Goal: Task Accomplishment & Management: Manage account settings

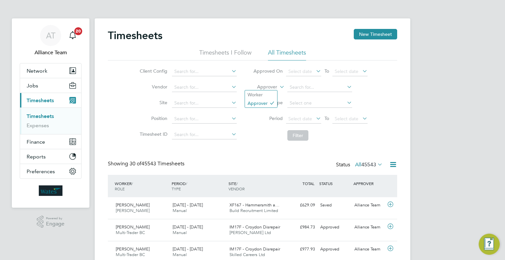
click at [266, 86] on label "Approver" at bounding box center [263, 87] width 30 height 7
click at [266, 92] on li "Worker" at bounding box center [261, 94] width 32 height 9
click at [304, 83] on input at bounding box center [320, 87] width 65 height 9
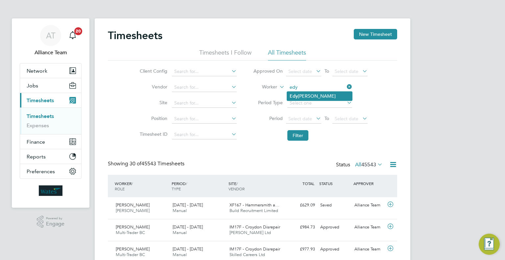
click at [324, 93] on li "Edy Mohammed" at bounding box center [319, 96] width 65 height 9
type input "Edy Mohammed"
click at [298, 137] on button "Filter" at bounding box center [298, 135] width 21 height 11
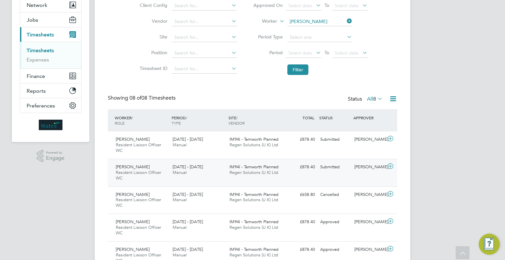
click at [358, 176] on div "Edy Mohammed Resident Liaison Officer WC 20 - 26 Sep 2025 20 - 26 Sep 2025 Manu…" at bounding box center [253, 173] width 290 height 28
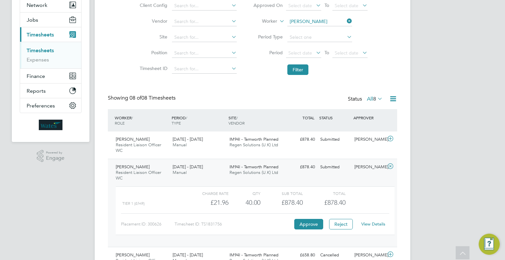
click at [377, 225] on link "View Details" at bounding box center [374, 224] width 24 height 6
click at [361, 142] on div "Josh Handley" at bounding box center [369, 139] width 34 height 11
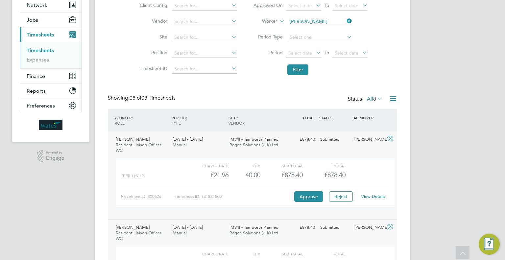
click at [377, 193] on div "View Details" at bounding box center [373, 197] width 32 height 11
click at [377, 195] on link "View Details" at bounding box center [374, 197] width 24 height 6
click at [44, 22] on button "Jobs" at bounding box center [50, 20] width 61 height 14
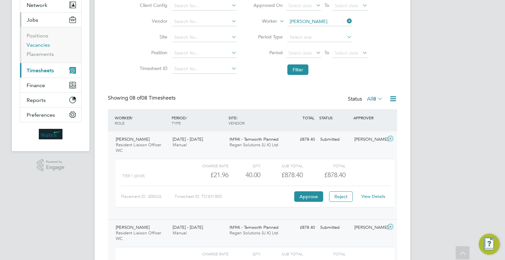
click at [37, 48] on link "Vacancies" at bounding box center [38, 45] width 23 height 6
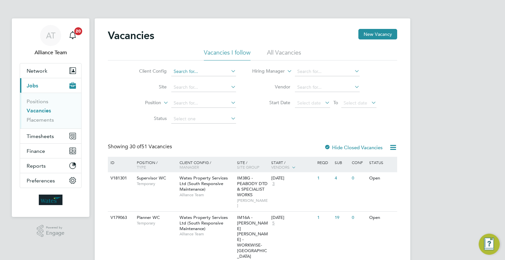
click at [203, 71] on input at bounding box center [203, 71] width 65 height 9
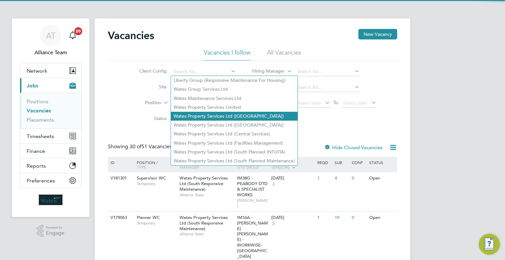
click at [233, 117] on li "Wates Property Services Ltd (Central & North INTUITA)" at bounding box center [234, 116] width 127 height 9
type input "Wates Property Services Ltd (Central & North INTUITA)"
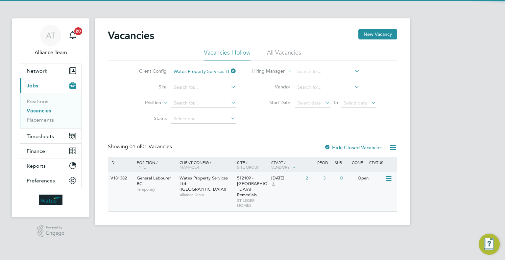
click at [253, 189] on span "512109 - St Leger Towers Remedials" at bounding box center [252, 186] width 30 height 22
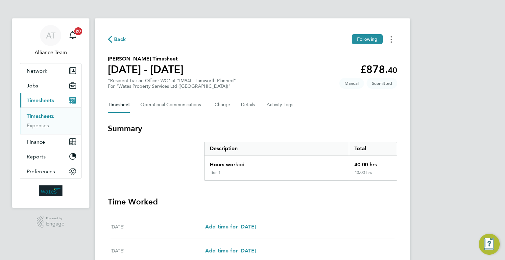
click at [391, 40] on circle "Timesheets Menu" at bounding box center [391, 39] width 1 height 1
click at [346, 68] on link "Download timesheet" at bounding box center [358, 67] width 79 height 13
click at [392, 37] on circle "Timesheets Menu" at bounding box center [391, 36] width 1 height 1
click at [379, 68] on link "Download timesheet" at bounding box center [358, 67] width 79 height 13
click at [32, 84] on span "Jobs" at bounding box center [33, 86] width 12 height 6
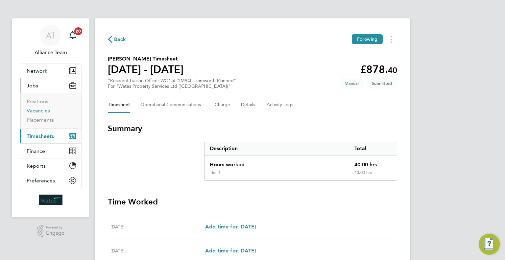
click at [43, 110] on link "Vacancies" at bounding box center [38, 111] width 23 height 6
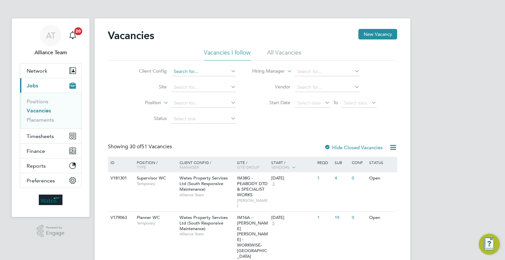
click at [197, 70] on input at bounding box center [203, 71] width 65 height 9
click at [230, 121] on li "Wates Property Services Ltd (Central & North)" at bounding box center [234, 125] width 127 height 9
type input "Wates Property Services Ltd (Central & North)"
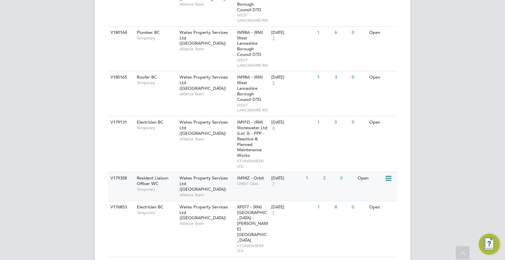
scroll to position [461, 0]
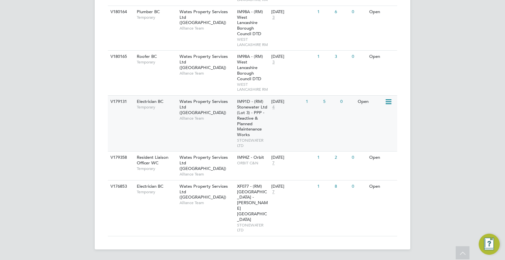
click at [275, 114] on div "08 Sep 2025 4" at bounding box center [287, 105] width 35 height 18
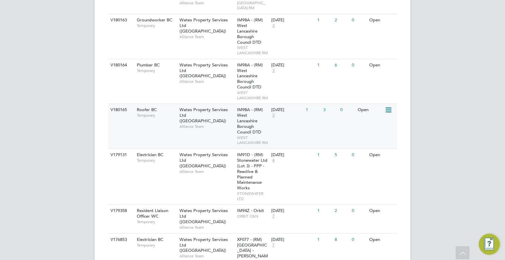
scroll to position [329, 0]
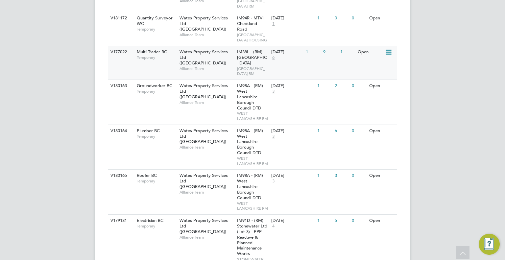
click at [266, 74] on div "IM38L - (RM) North West Leicestershire DC NORTH WEST LEICESTERSHIRE RM" at bounding box center [253, 63] width 35 height 34
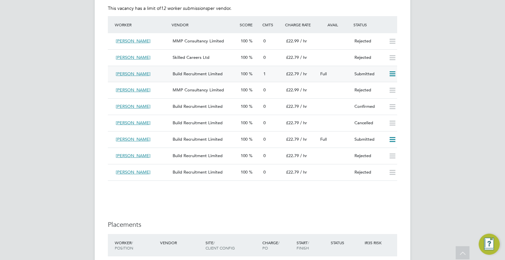
click at [393, 74] on icon at bounding box center [393, 73] width 8 height 5
click at [382, 85] on li "Offer" at bounding box center [384, 87] width 23 height 9
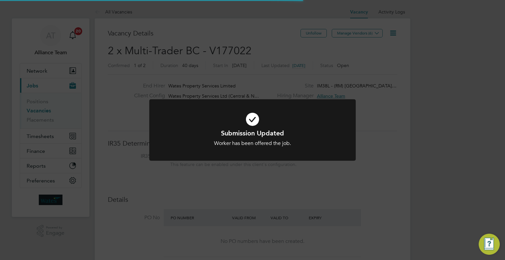
click at [400, 193] on div "Submission Updated Worker has been offered the job. Cancel Okay" at bounding box center [252, 130] width 505 height 260
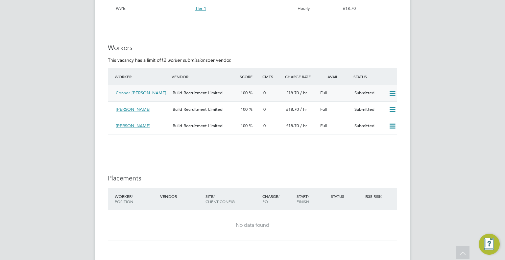
click at [392, 93] on icon at bounding box center [393, 93] width 8 height 5
click at [380, 107] on li "Offer" at bounding box center [384, 107] width 23 height 9
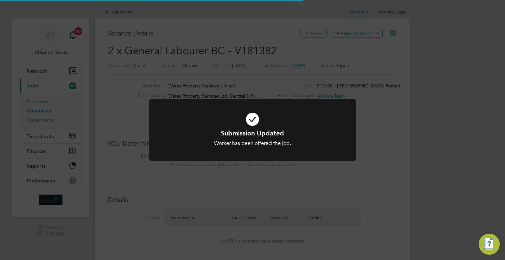
drag, startPoint x: 393, startPoint y: 109, endPoint x: 394, endPoint y: 117, distance: 8.0
click at [393, 109] on div "Submission Updated Worker has been offered the job. Cancel Okay" at bounding box center [252, 130] width 505 height 260
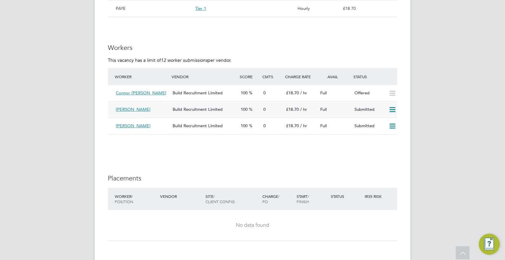
click at [394, 108] on icon at bounding box center [393, 109] width 8 height 5
click at [372, 119] on div "Offer Reject" at bounding box center [384, 128] width 30 height 26
click at [390, 109] on icon at bounding box center [393, 109] width 8 height 5
click at [381, 119] on li "Offer" at bounding box center [384, 123] width 23 height 9
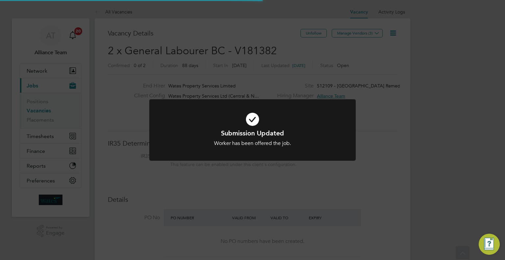
click at [389, 162] on div "Submission Updated Worker has been offered the job. Cancel Okay" at bounding box center [252, 130] width 505 height 260
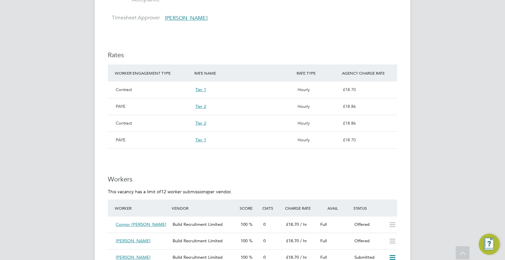
scroll to position [559, 0]
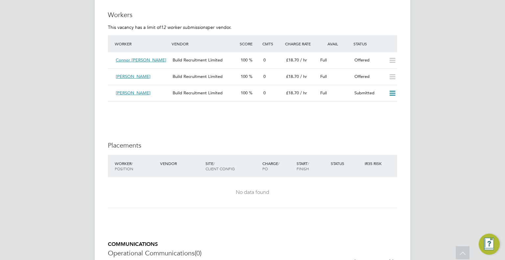
drag, startPoint x: 63, startPoint y: 117, endPoint x: 76, endPoint y: 141, distance: 26.5
